Goal: Information Seeking & Learning: Learn about a topic

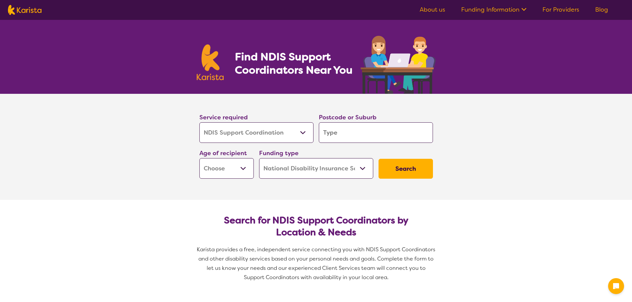
select select "NDIS Support Coordination"
select select "NDIS"
select select "NDIS Support Coordination"
select select "NDIS"
click at [346, 127] on input "search" at bounding box center [376, 133] width 114 height 21
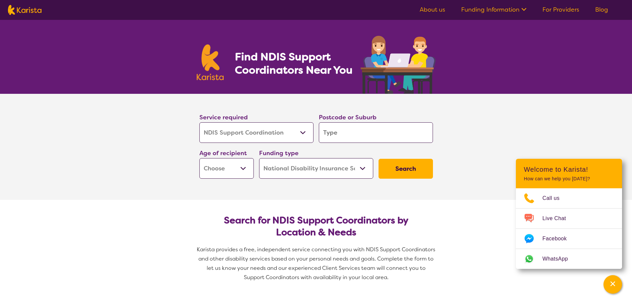
type input "4"
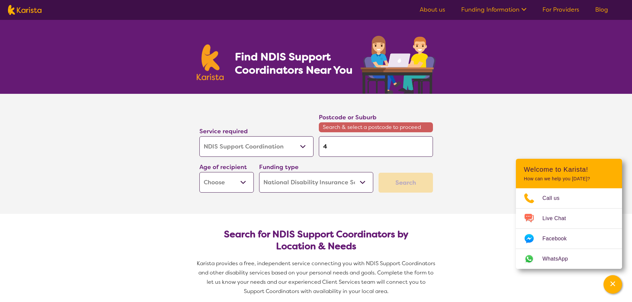
type input "43"
type input "430"
type input "4305"
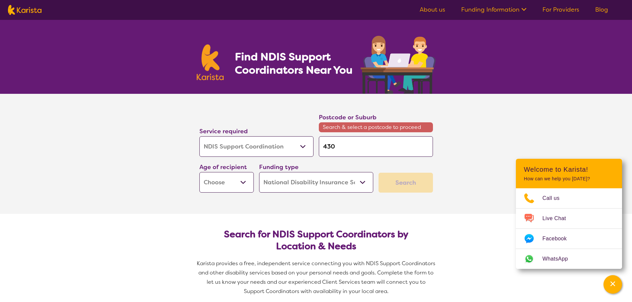
type input "4305"
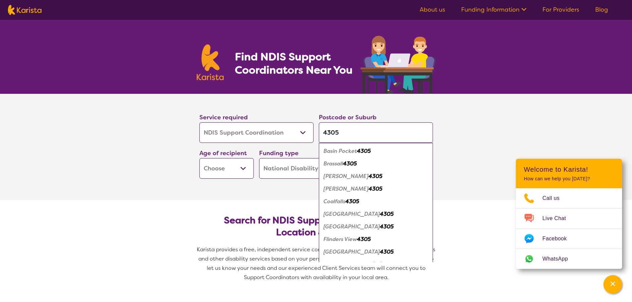
scroll to position [9, 0]
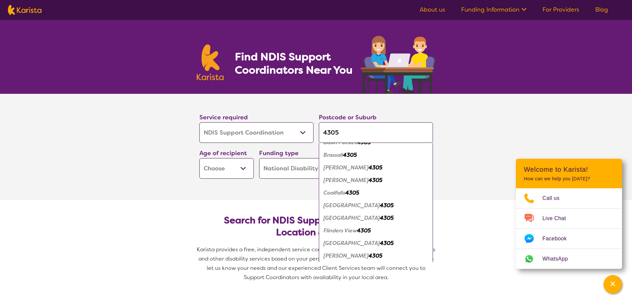
type input "4305"
click at [335, 244] on em "[GEOGRAPHIC_DATA]" at bounding box center [352, 243] width 56 height 7
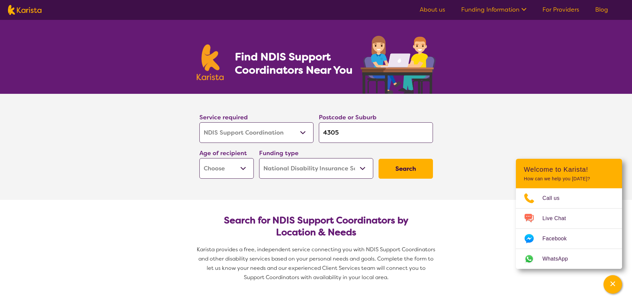
click at [396, 173] on button "Search" at bounding box center [406, 169] width 54 height 20
click at [245, 168] on select "Early Childhood - 0 to 9 Child - 10 to 11 Adolescent - 12 to 17 Adult - 18 to 6…" at bounding box center [227, 168] width 54 height 21
select select "AD"
click at [200, 158] on select "Early Childhood - 0 to 9 Child - 10 to 11 Adolescent - 12 to 17 Adult - 18 to 6…" at bounding box center [227, 168] width 54 height 21
select select "AD"
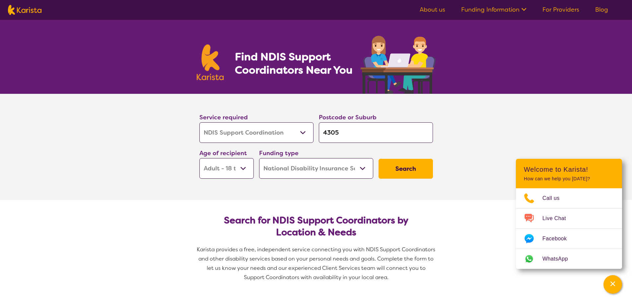
click at [416, 166] on button "Search" at bounding box center [406, 169] width 54 height 20
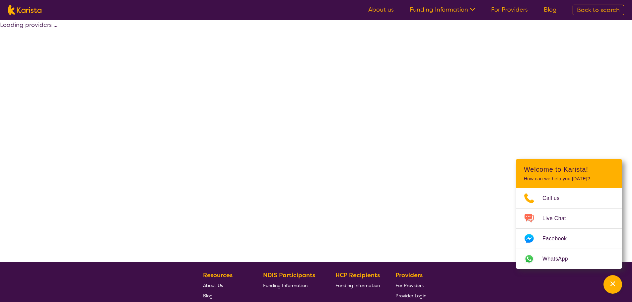
select select "by_score"
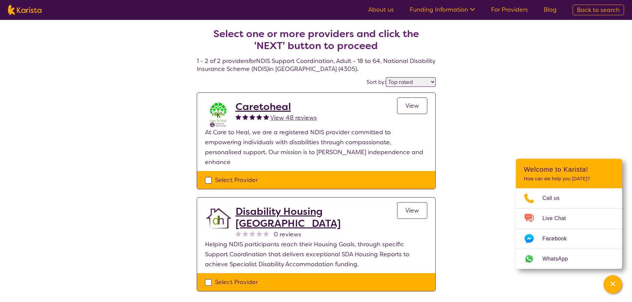
select select "NDIS Support Coordination"
select select "AD"
select select "NDIS"
select select "NDIS Support Coordination"
select select "AD"
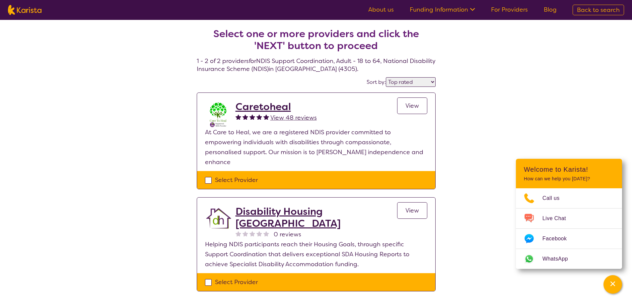
select select "NDIS"
